Goal: Task Accomplishment & Management: Complete application form

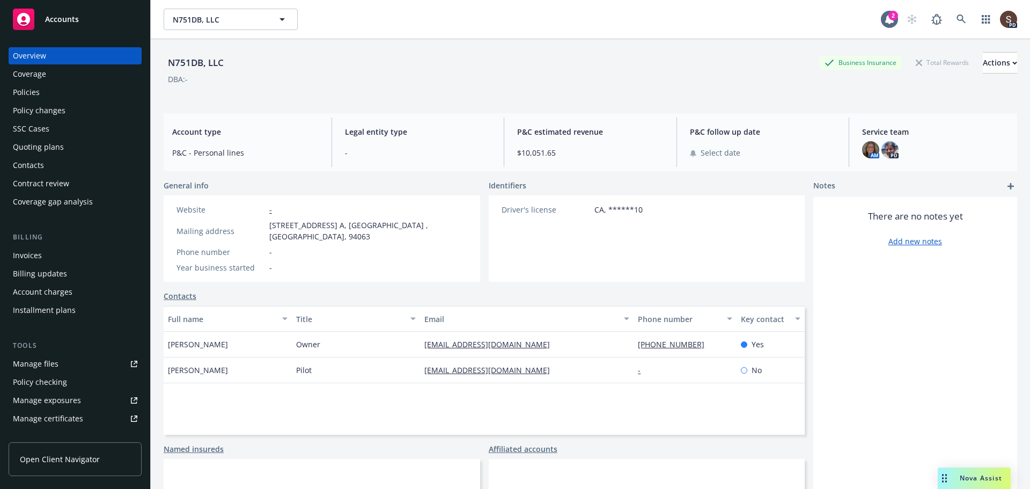
click at [26, 254] on div "Invoices" at bounding box center [27, 255] width 29 height 17
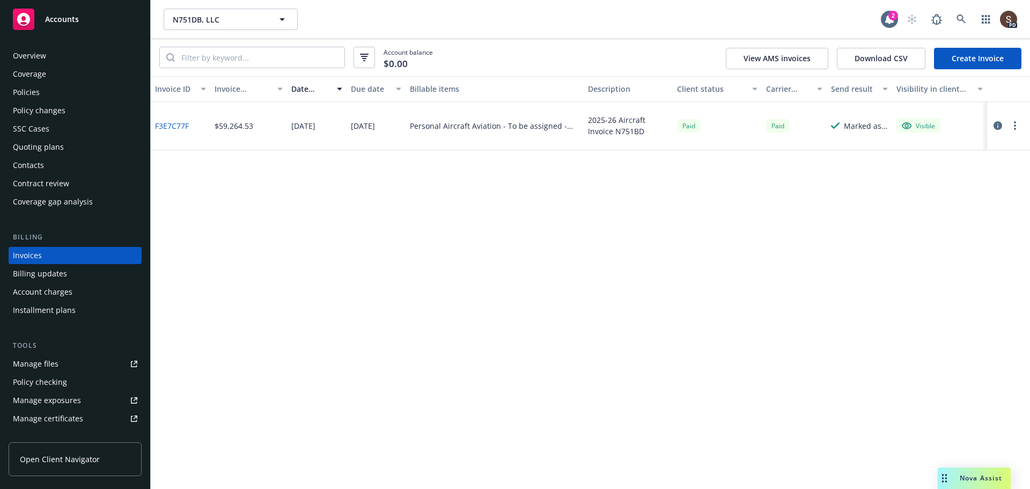
click at [1012, 64] on link "Create Invoice" at bounding box center [977, 58] width 87 height 21
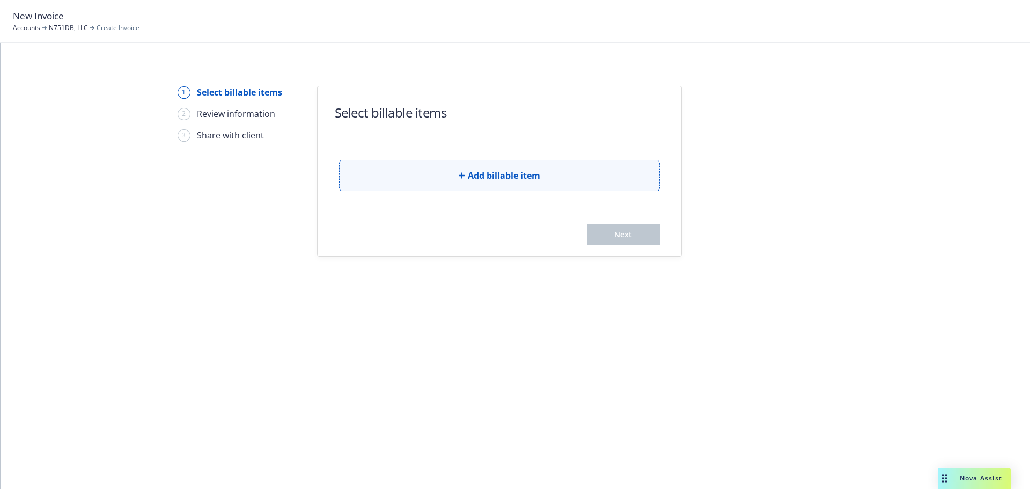
click at [437, 170] on button "Add billable item" at bounding box center [499, 175] width 321 height 31
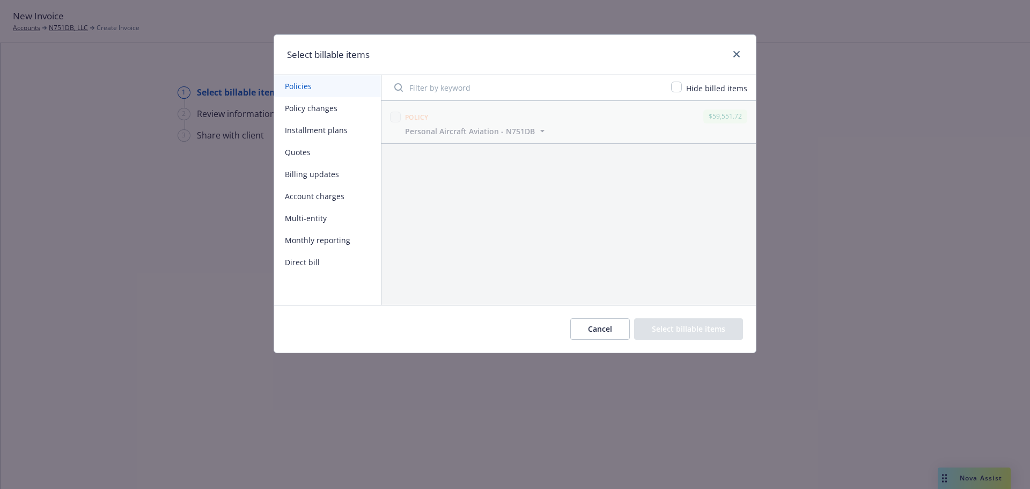
click at [317, 174] on button "Billing updates" at bounding box center [327, 174] width 107 height 22
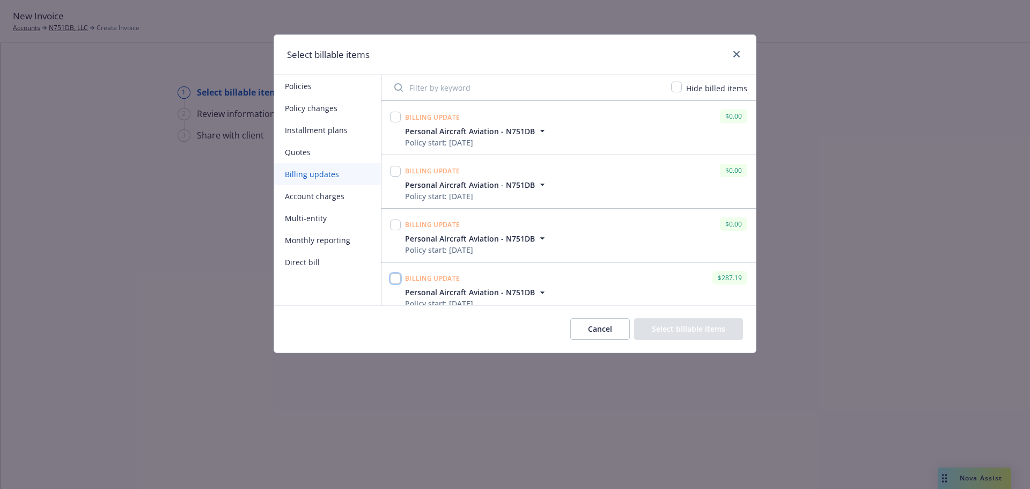
click at [394, 274] on input "checkbox" at bounding box center [395, 278] width 11 height 11
checkbox input "true"
click at [711, 333] on button "Select billable items" at bounding box center [688, 328] width 109 height 21
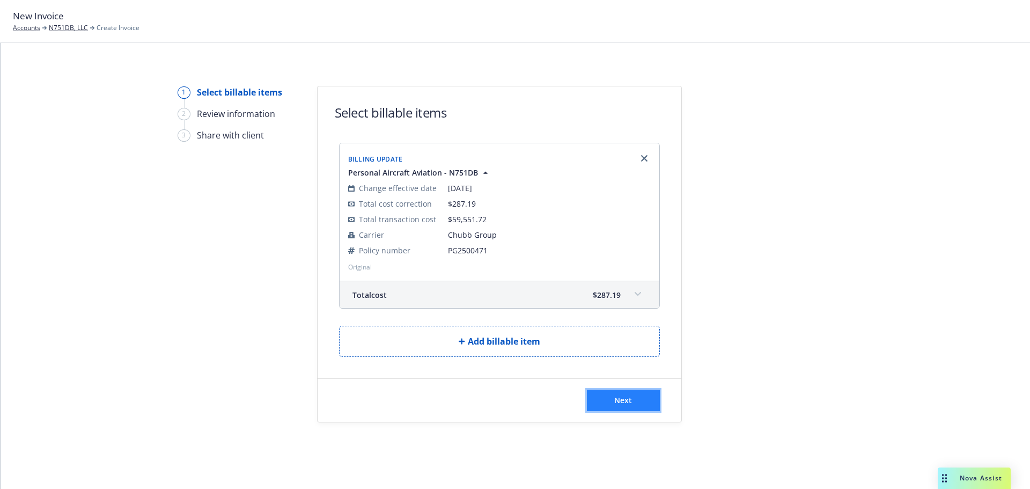
click at [603, 398] on button "Next" at bounding box center [623, 400] width 73 height 21
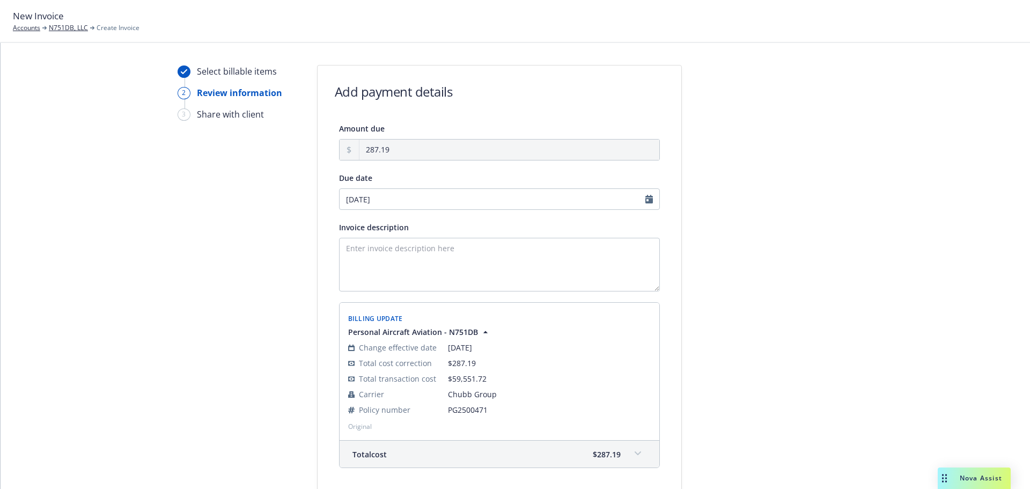
scroll to position [1, 0]
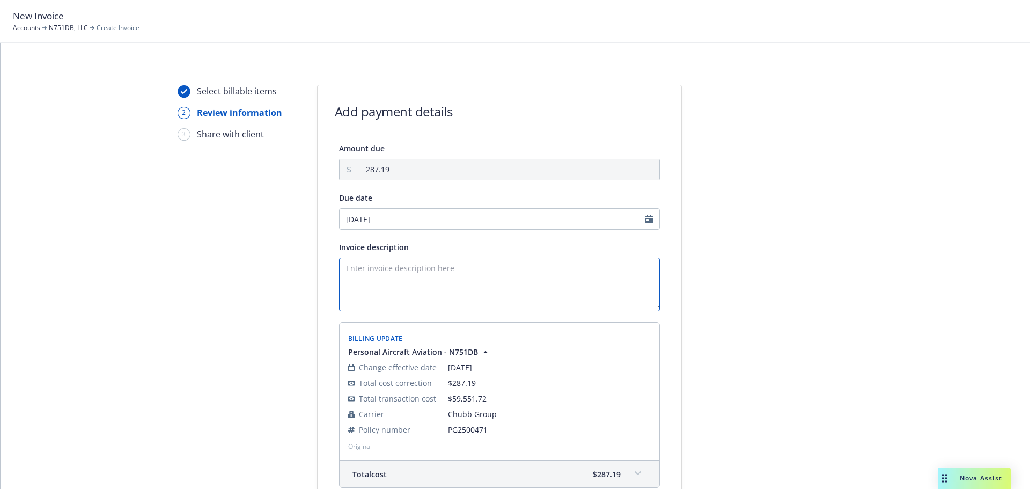
click at [443, 270] on textarea "Invoice description" at bounding box center [499, 285] width 321 height 54
type textarea "N"
click at [468, 265] on textarea "Add FET tax to original invoice i" at bounding box center [499, 285] width 321 height 54
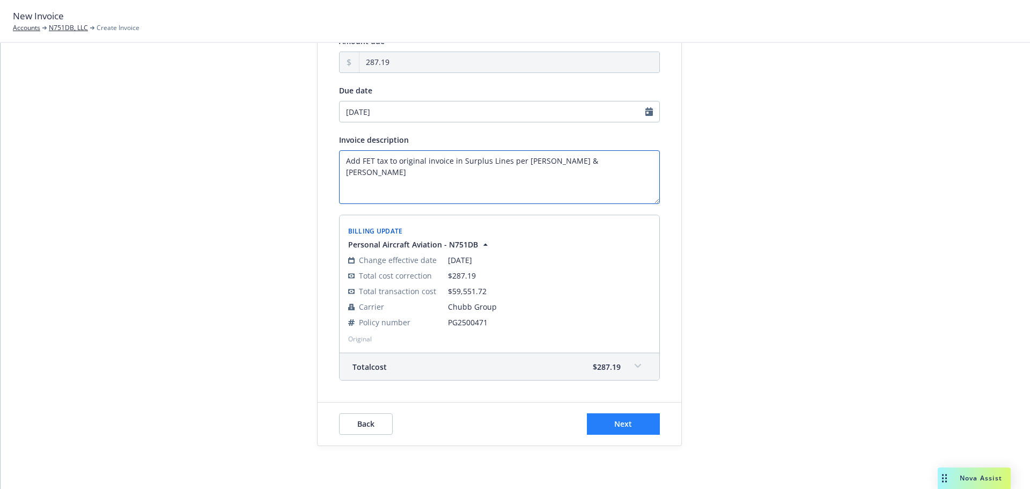
type textarea "Add FET tax to original invoice in Surplus Lines per Staci & Annie"
click at [630, 425] on button "Next" at bounding box center [623, 423] width 73 height 21
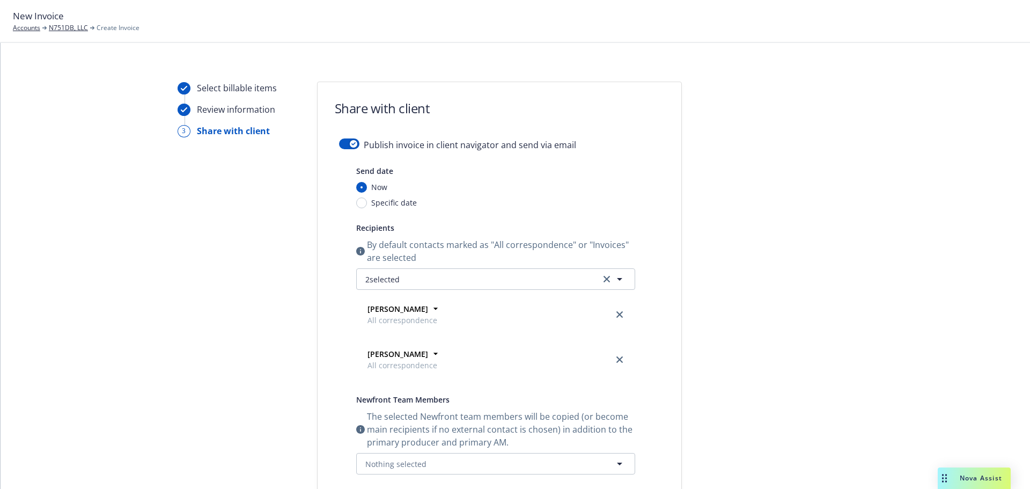
scroll to position [0, 0]
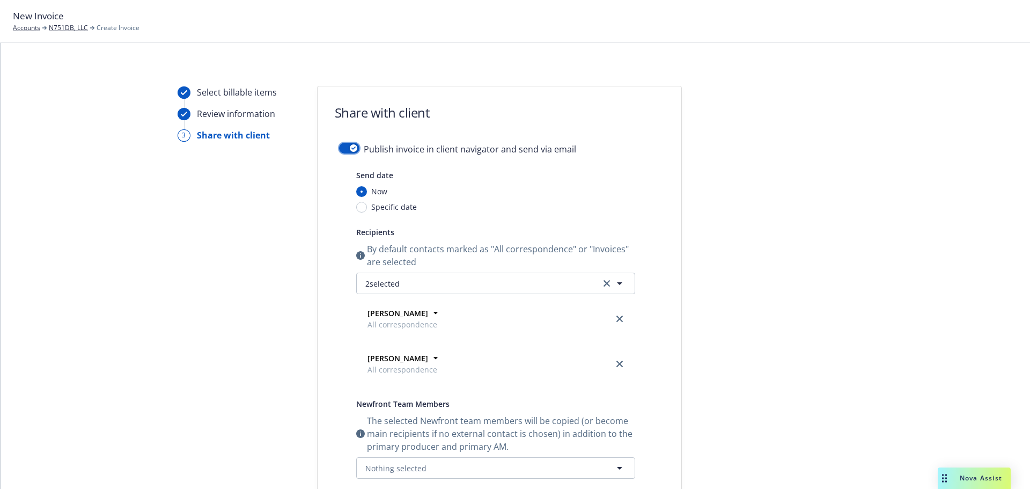
click at [341, 145] on button "button" at bounding box center [349, 148] width 20 height 11
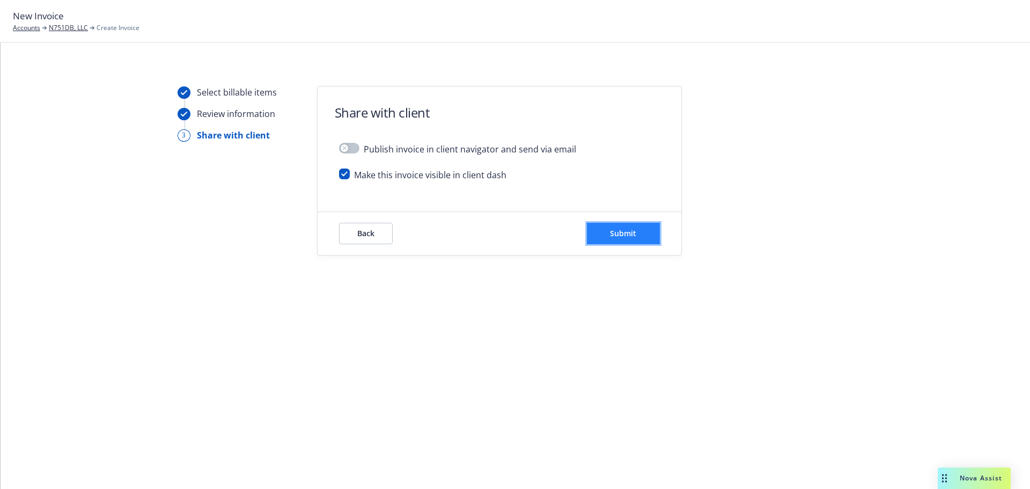
click at [627, 238] on button "Submit" at bounding box center [623, 233] width 73 height 21
